Goal: Task Accomplishment & Management: Manage account settings

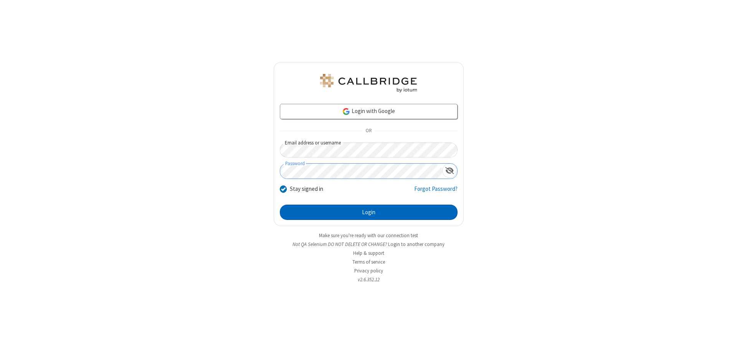
click at [368, 213] on button "Login" at bounding box center [369, 212] width 178 height 15
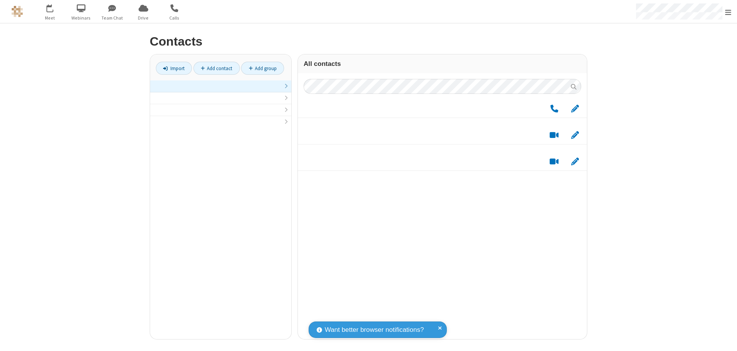
click at [221, 91] on link at bounding box center [220, 87] width 141 height 12
click at [575, 112] on span "Edit" at bounding box center [575, 113] width 8 height 10
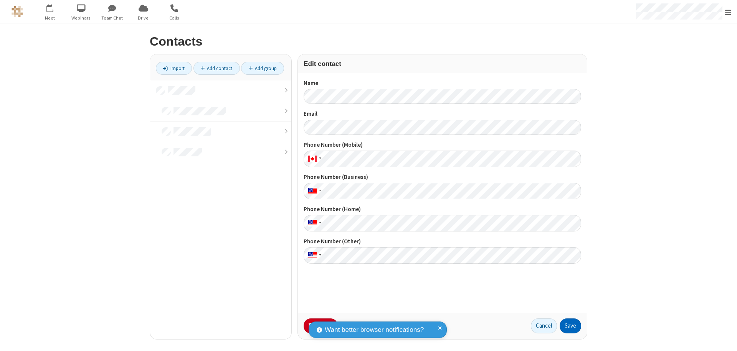
click at [570, 326] on button "Save" at bounding box center [569, 326] width 21 height 15
